Goal: Task Accomplishment & Management: Manage account settings

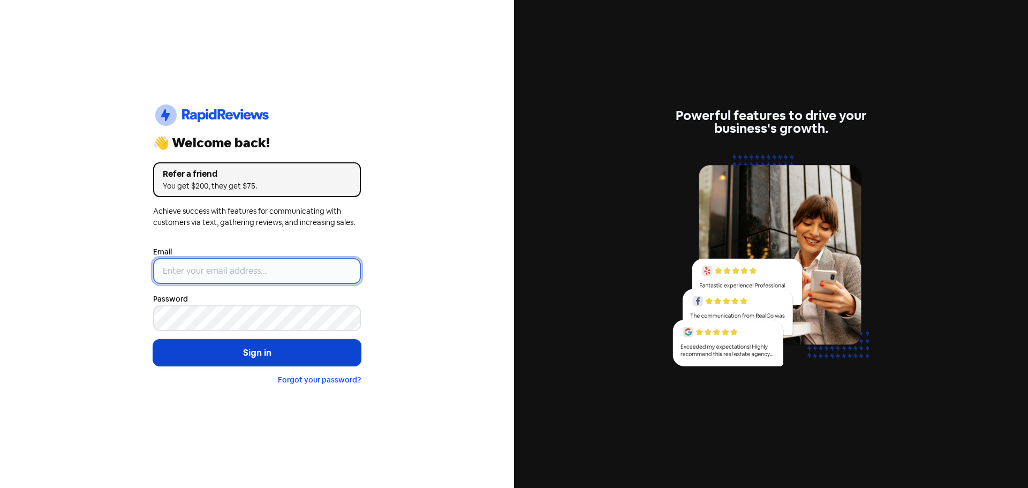
type input "[EMAIL_ADDRESS][DOMAIN_NAME]"
click at [260, 353] on button "Sign in" at bounding box center [257, 353] width 208 height 27
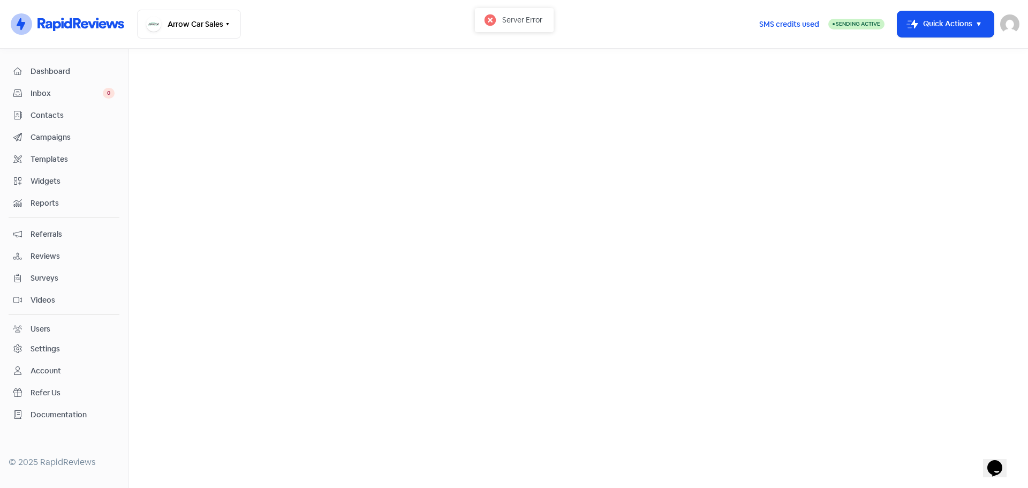
click at [46, 252] on span "Reviews" at bounding box center [73, 256] width 84 height 11
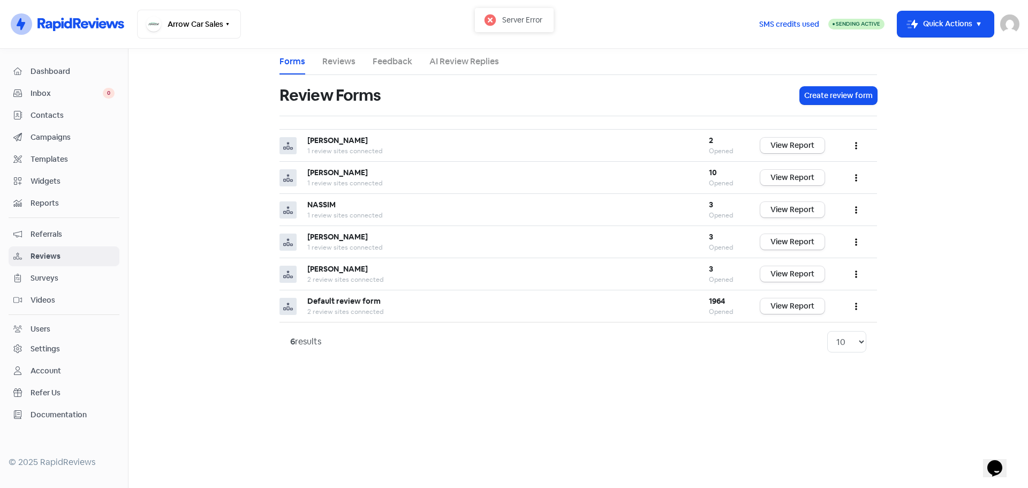
click at [330, 62] on link "Reviews" at bounding box center [338, 61] width 33 height 13
